Goal: Information Seeking & Learning: Learn about a topic

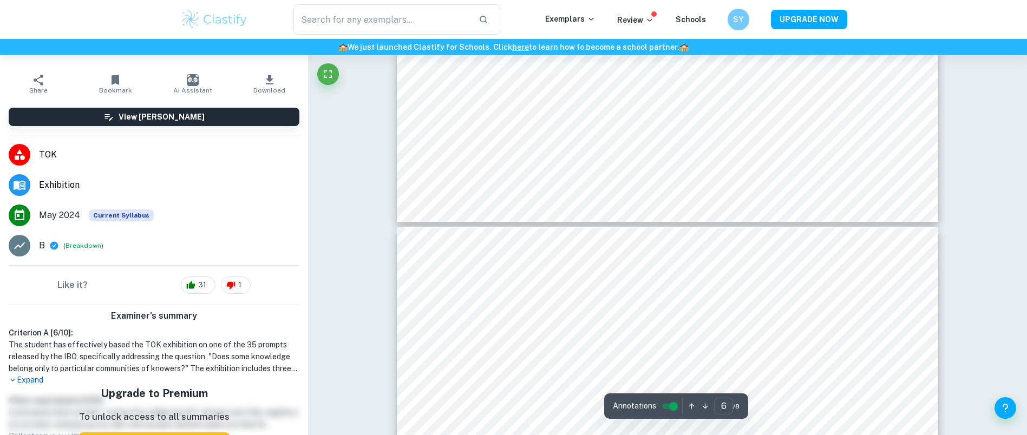
scroll to position [4632, 0]
